Goal: Task Accomplishment & Management: Manage account settings

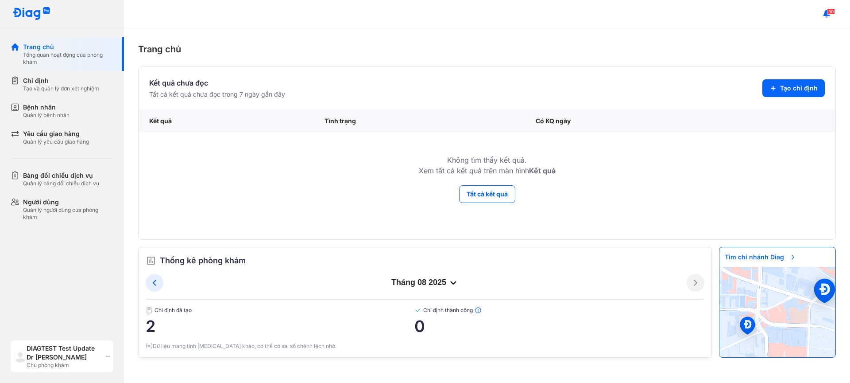
click at [63, 355] on div "DIAGTEST Test Update Dr [PERSON_NAME]" at bounding box center [65, 353] width 76 height 18
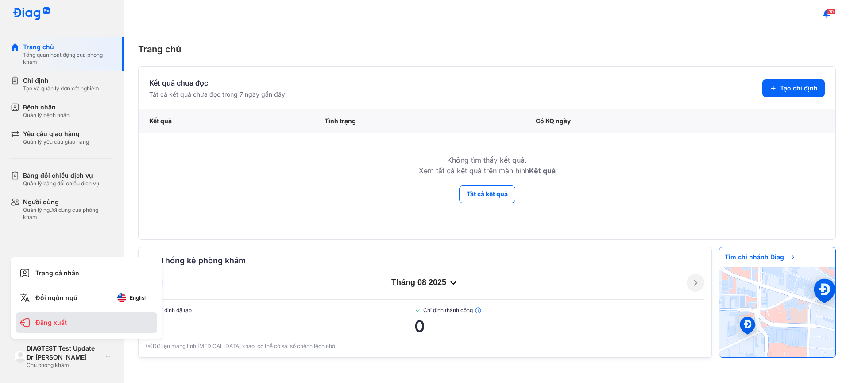
click at [105, 324] on div "Đăng xuất" at bounding box center [86, 322] width 141 height 21
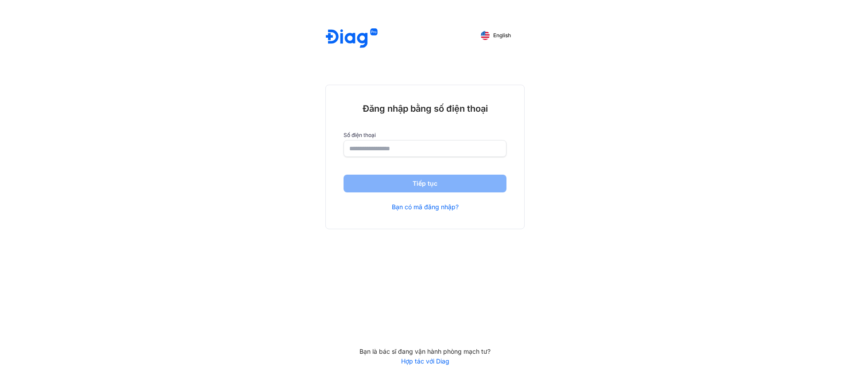
click at [356, 151] on input "number" at bounding box center [424, 148] width 151 height 16
